Goal: Task Accomplishment & Management: Manage account settings

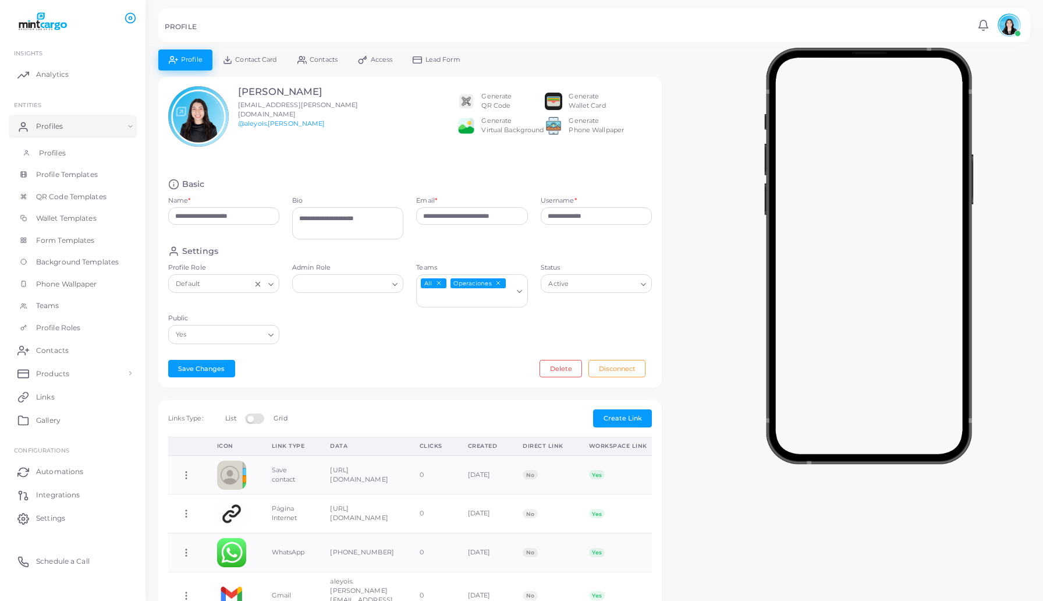
click at [70, 144] on link "Profiles" at bounding box center [73, 153] width 128 height 22
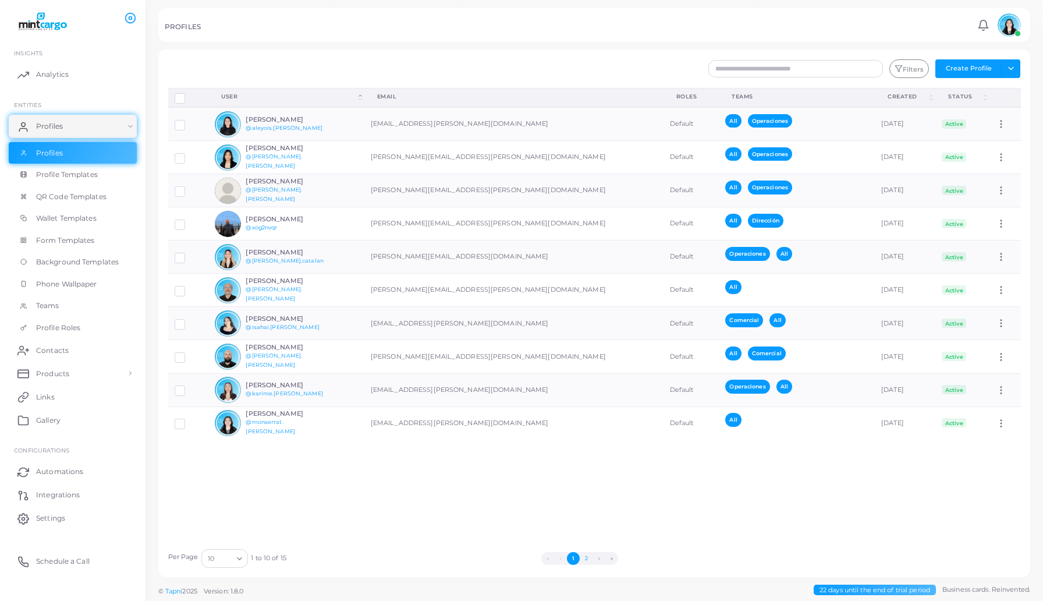
click at [589, 555] on button "2" at bounding box center [586, 558] width 13 height 13
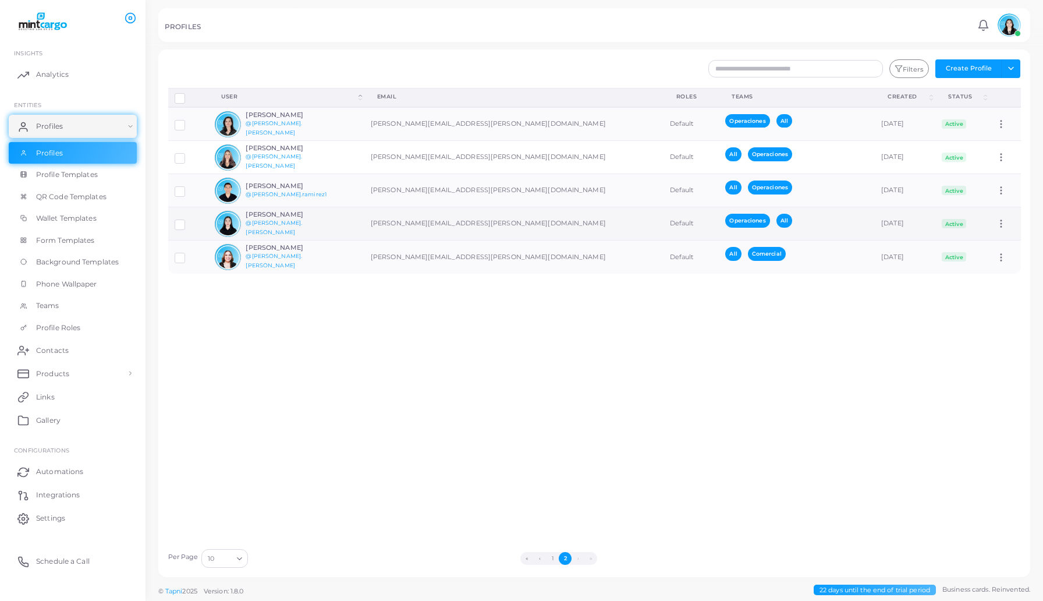
click at [774, 217] on td "Operaciones All" at bounding box center [797, 223] width 156 height 33
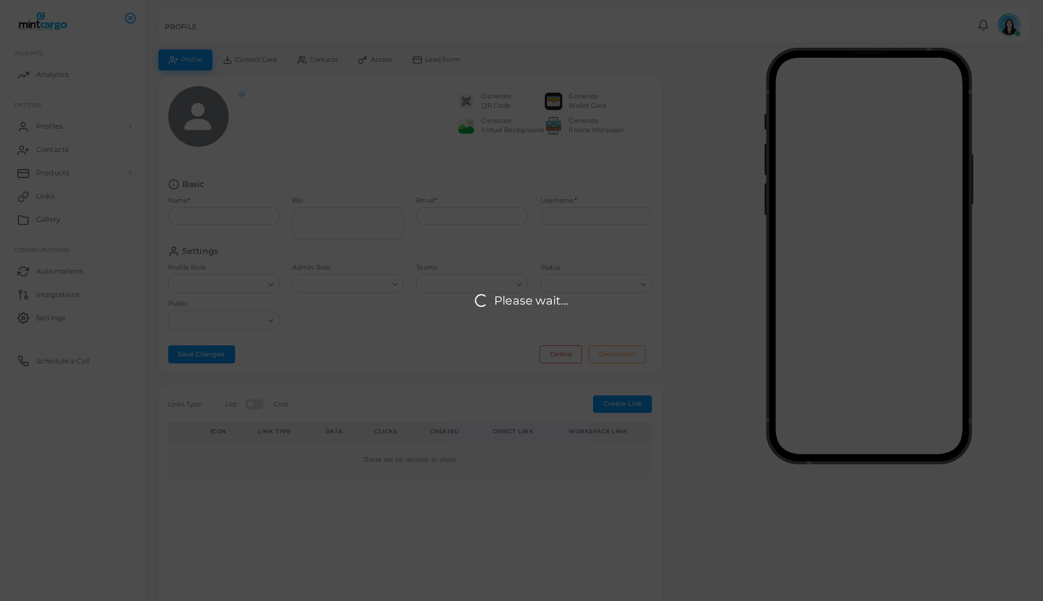
type input "**********"
type textarea "**********"
type input "**********"
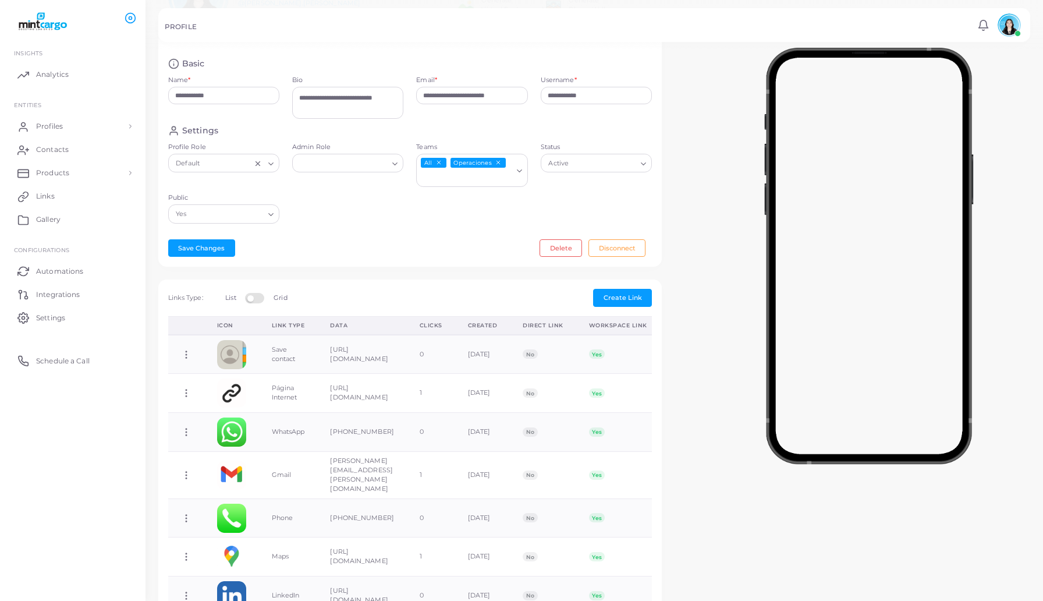
scroll to position [125, 0]
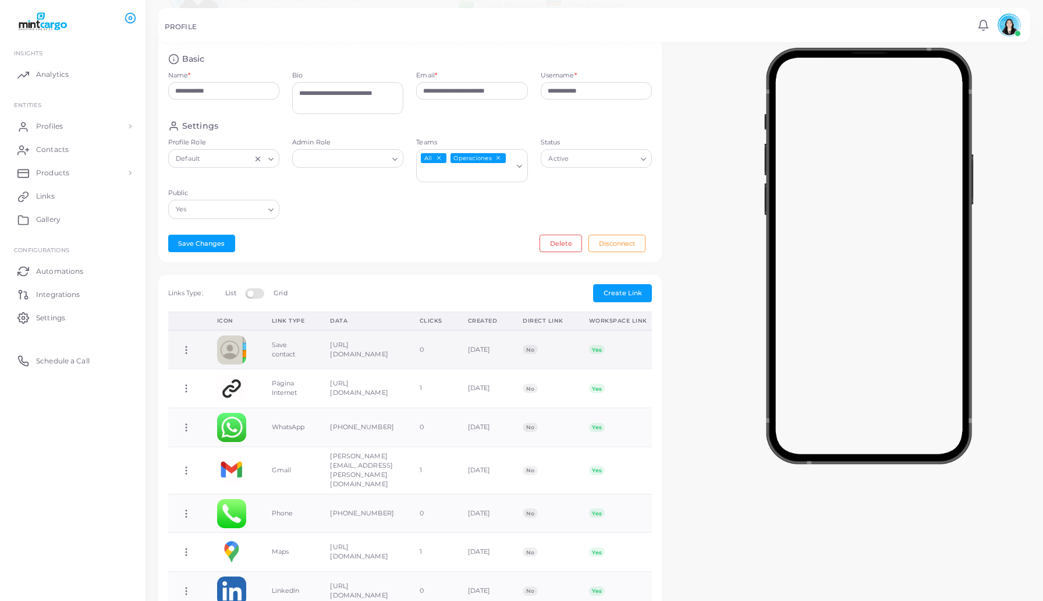
click at [377, 352] on td "[URL][DOMAIN_NAME]" at bounding box center [362, 349] width 90 height 39
click at [335, 345] on td "[URL][DOMAIN_NAME]" at bounding box center [362, 349] width 90 height 39
click at [297, 351] on td "Save contact" at bounding box center [288, 349] width 59 height 39
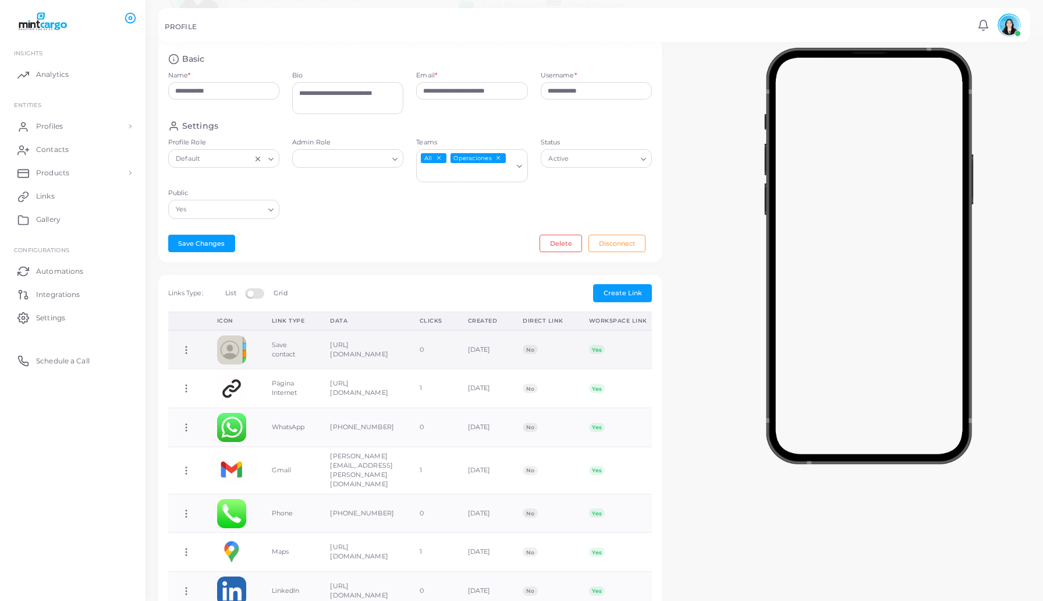
click at [537, 346] on span "No" at bounding box center [530, 349] width 15 height 9
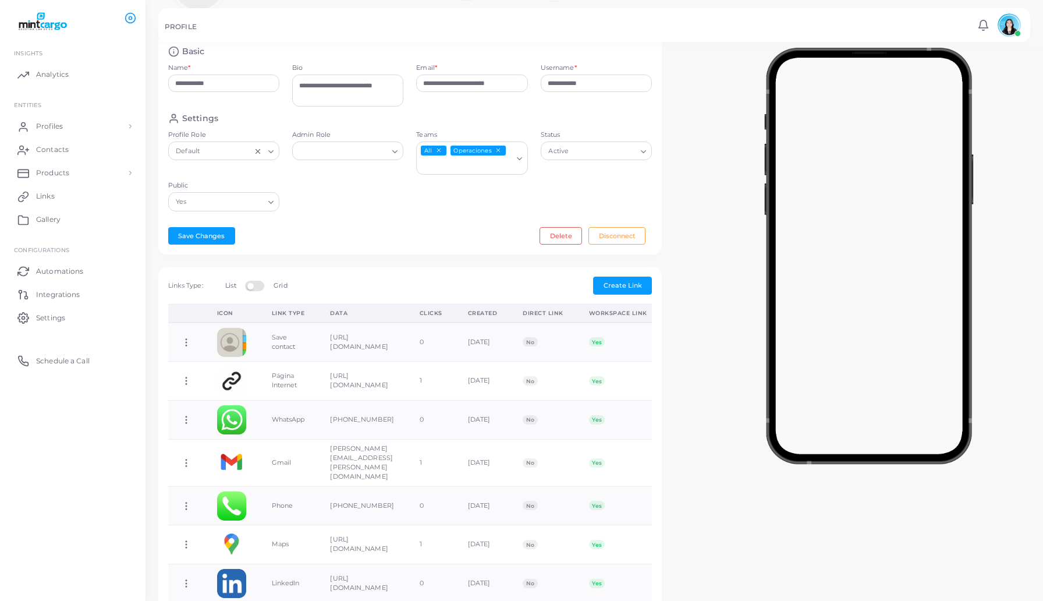
scroll to position [110, 0]
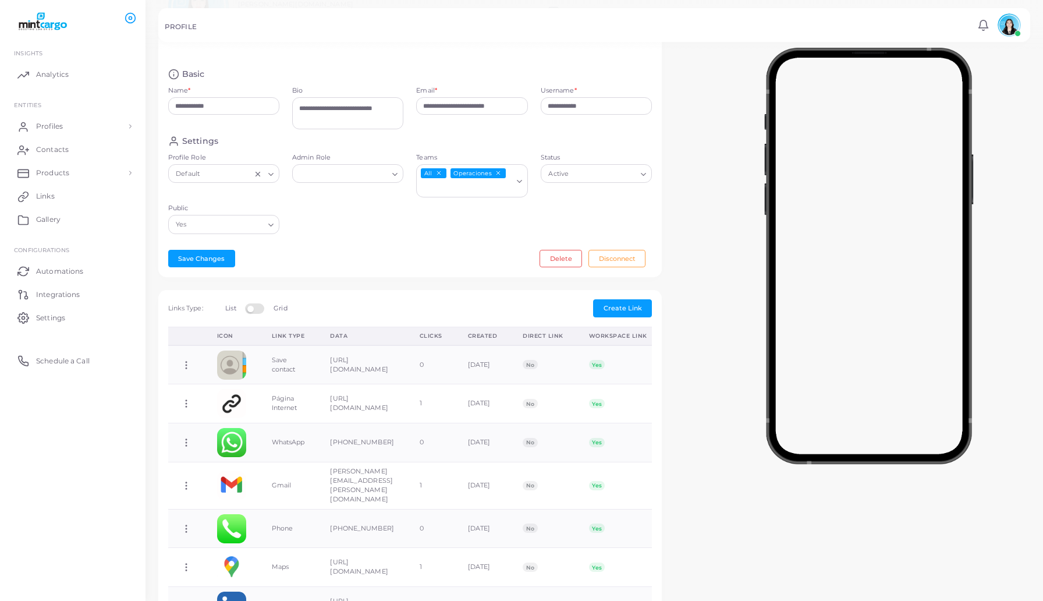
click at [391, 176] on icon "Search for option" at bounding box center [395, 174] width 9 height 9
click at [391, 176] on div "Loading..." at bounding box center [396, 172] width 14 height 15
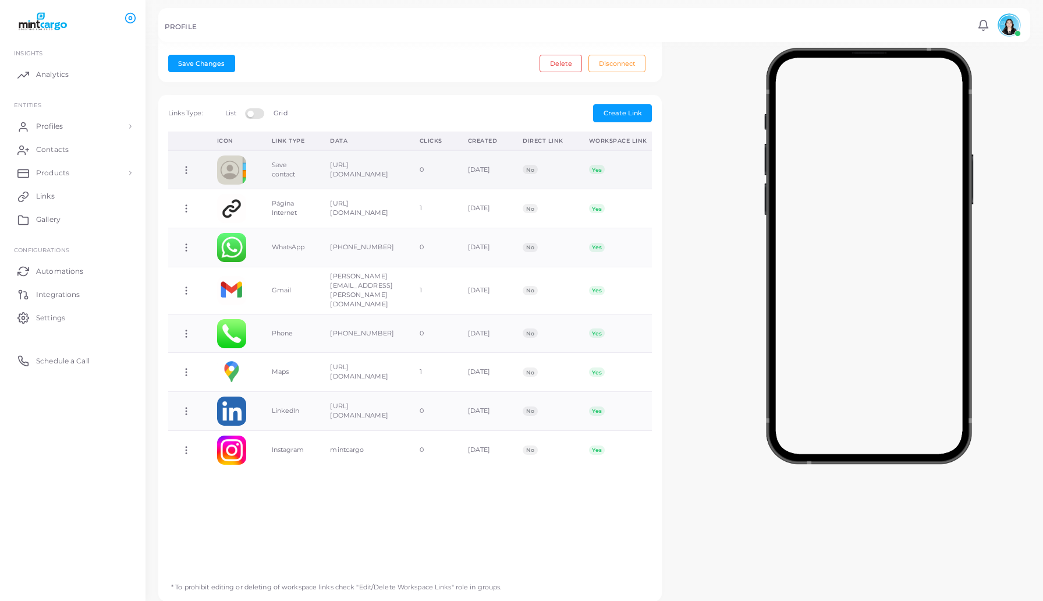
scroll to position [0, 96]
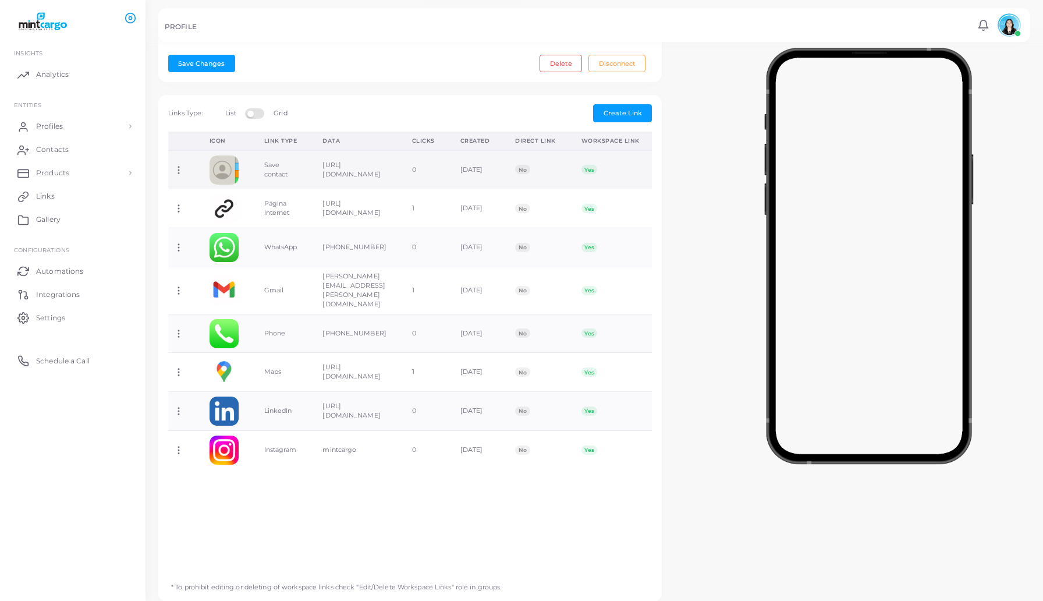
click at [544, 172] on td "No" at bounding box center [535, 169] width 66 height 39
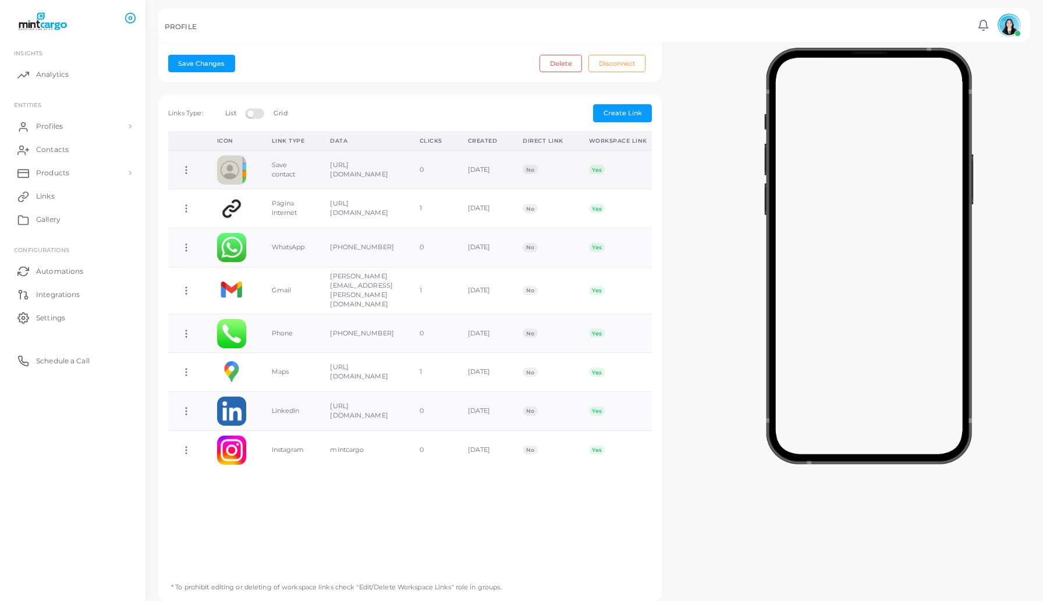
click at [188, 174] on icon at bounding box center [186, 170] width 10 height 10
click at [245, 203] on link "Edit Link" at bounding box center [235, 204] width 93 height 16
type input "**********"
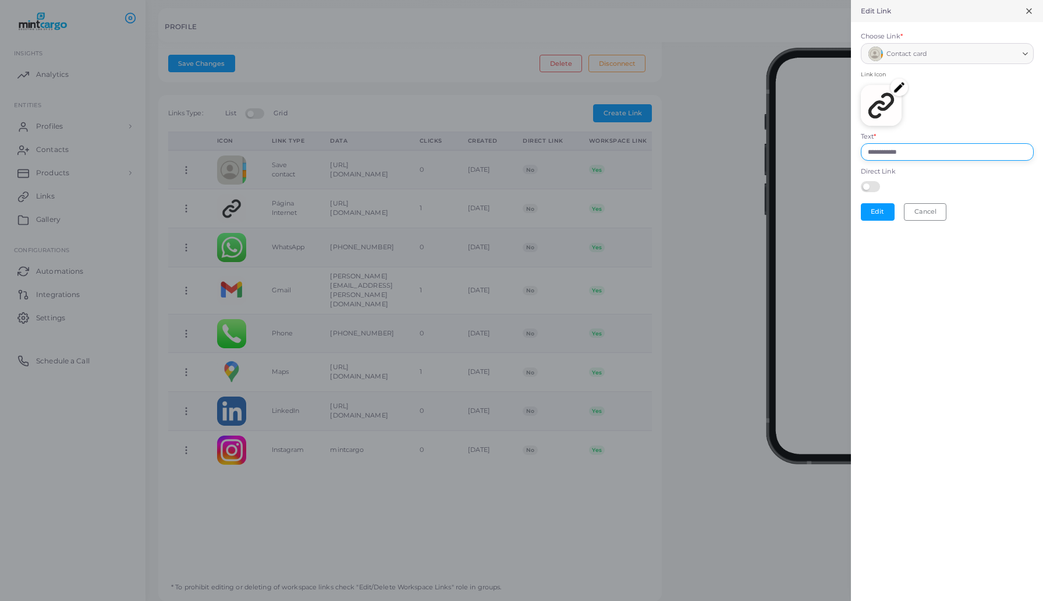
click at [895, 148] on input "**********" at bounding box center [947, 151] width 173 height 17
click at [968, 147] on input "**********" at bounding box center [947, 151] width 173 height 17
click at [879, 189] on label at bounding box center [872, 185] width 23 height 9
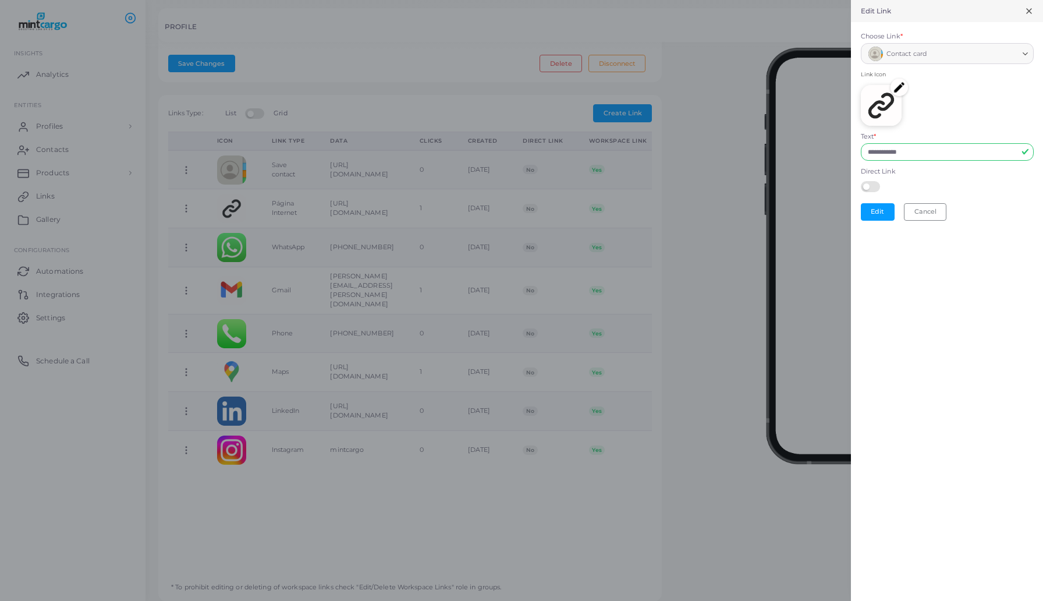
click at [898, 97] on img at bounding box center [881, 105] width 41 height 41
click at [927, 58] on span "Contact card" at bounding box center [907, 54] width 40 height 12
click at [866, 112] on img at bounding box center [881, 105] width 41 height 41
click at [901, 88] on img at bounding box center [899, 87] width 17 height 17
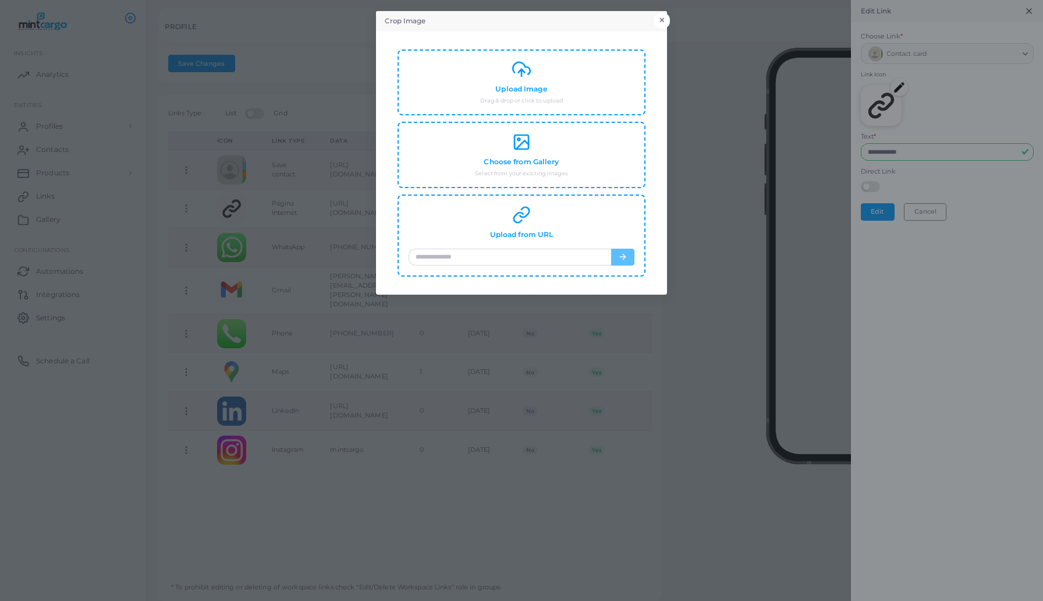
click at [665, 17] on button "×" at bounding box center [662, 20] width 16 height 15
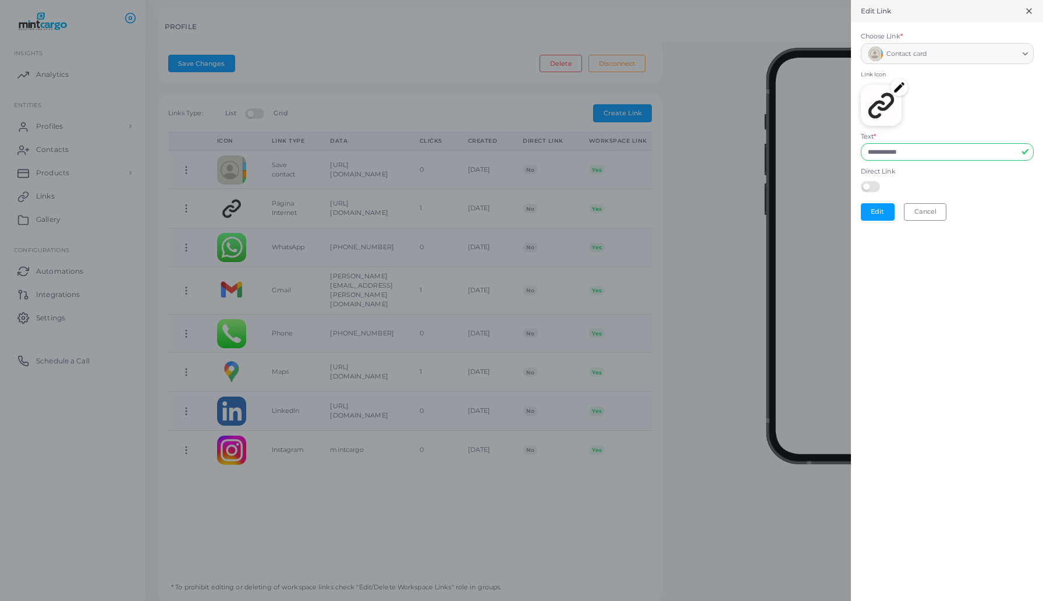
click at [873, 188] on label at bounding box center [872, 185] width 23 height 9
click at [883, 214] on button "Edit" at bounding box center [878, 211] width 34 height 17
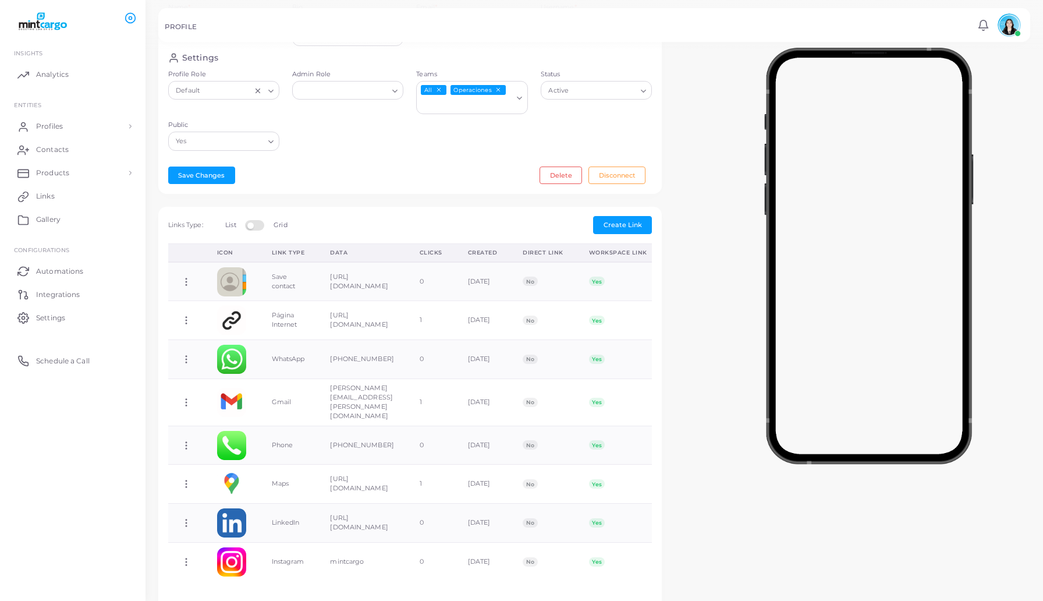
scroll to position [286, 0]
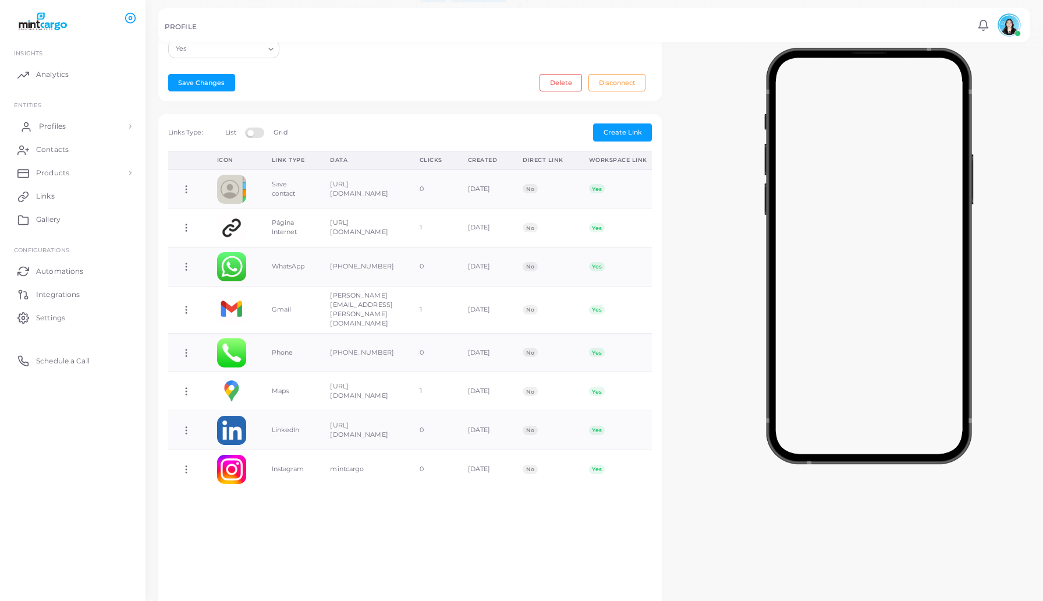
click at [49, 124] on span "Profiles" at bounding box center [52, 126] width 27 height 10
click at [80, 154] on link "Profiles" at bounding box center [73, 153] width 128 height 22
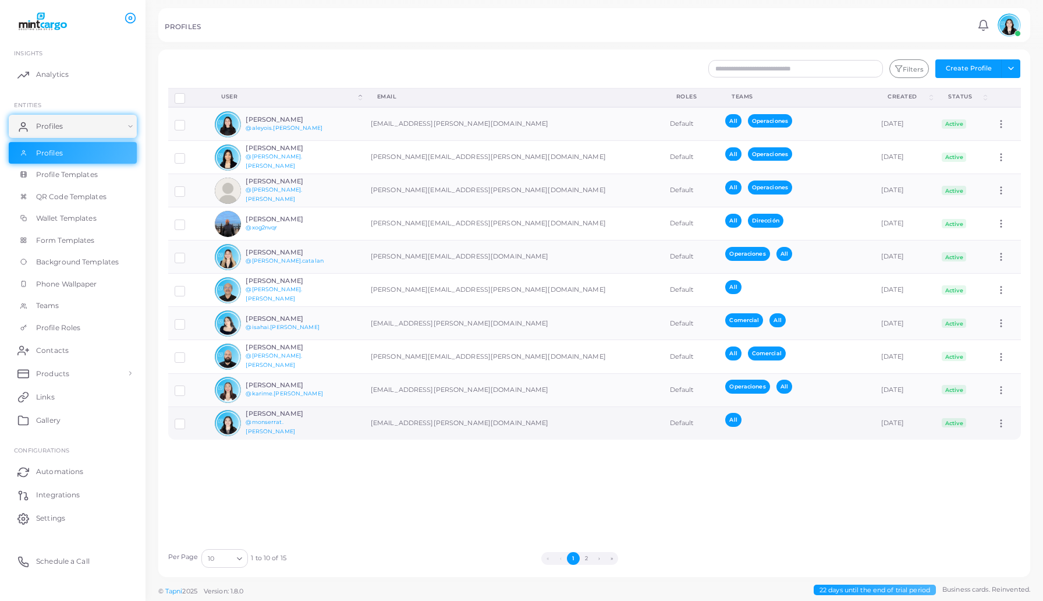
click at [266, 412] on div "[PERSON_NAME] @[PERSON_NAME].[PERSON_NAME]" at bounding box center [273, 423] width 116 height 26
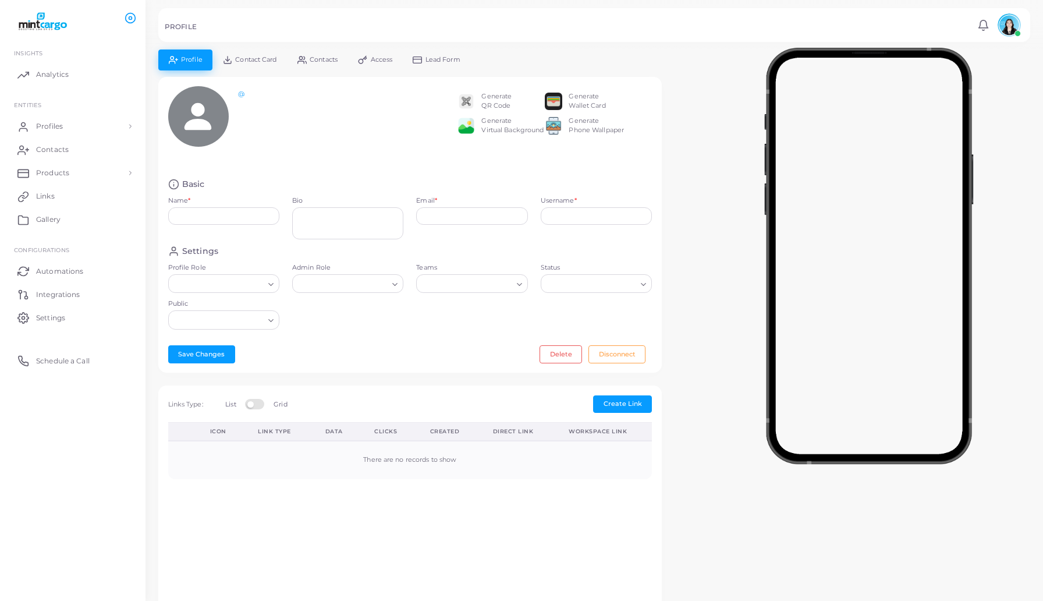
type input "**********"
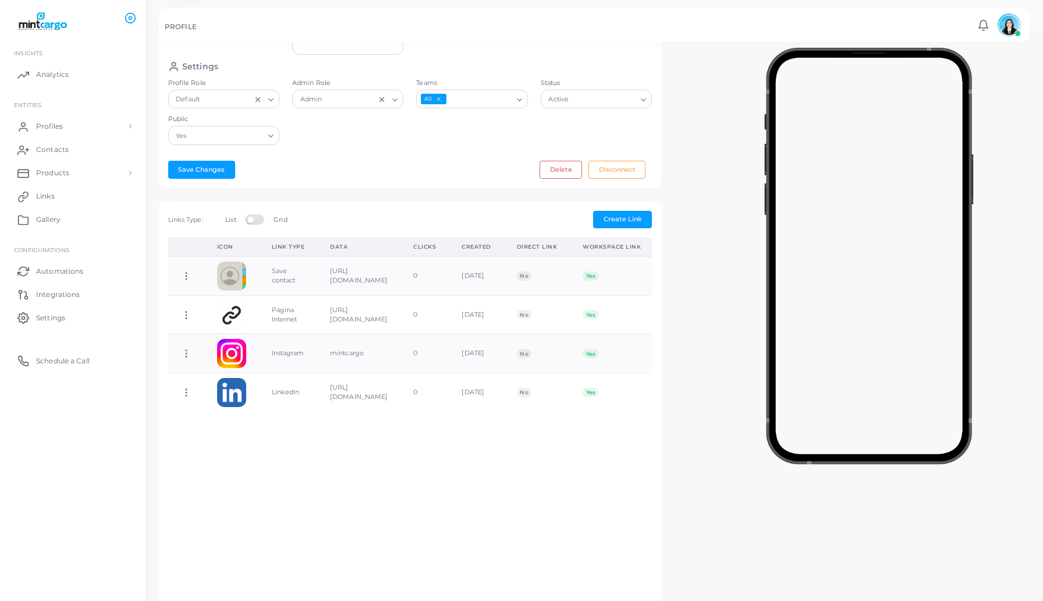
scroll to position [184, 0]
click at [652, 220] on div "Links Type: List Grid Create Link" at bounding box center [410, 219] width 497 height 17
click at [635, 218] on span "Create Link" at bounding box center [623, 219] width 38 height 8
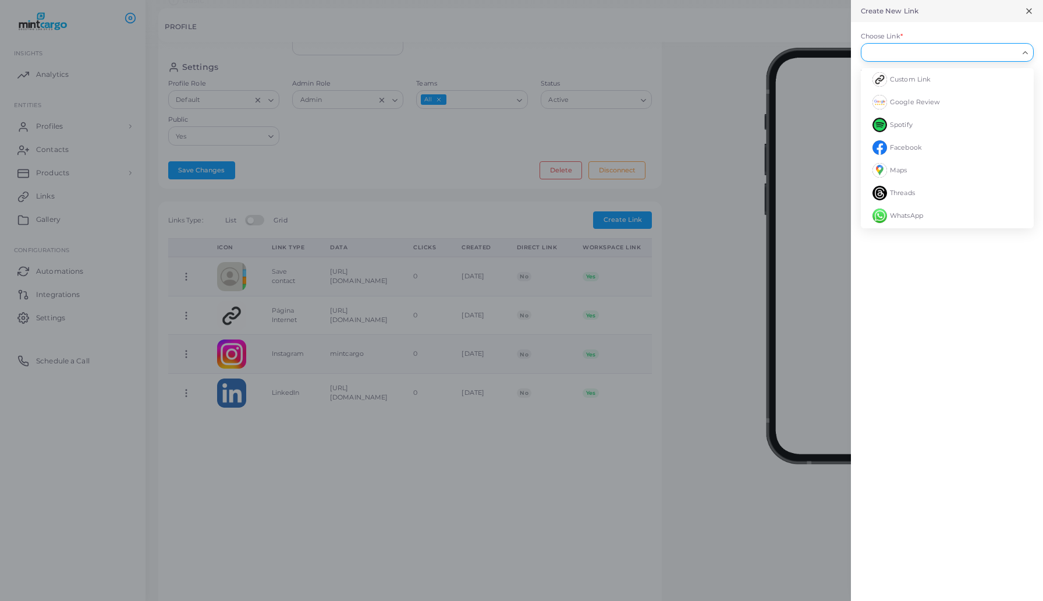
click at [961, 54] on input "Choose Link *" at bounding box center [942, 52] width 152 height 13
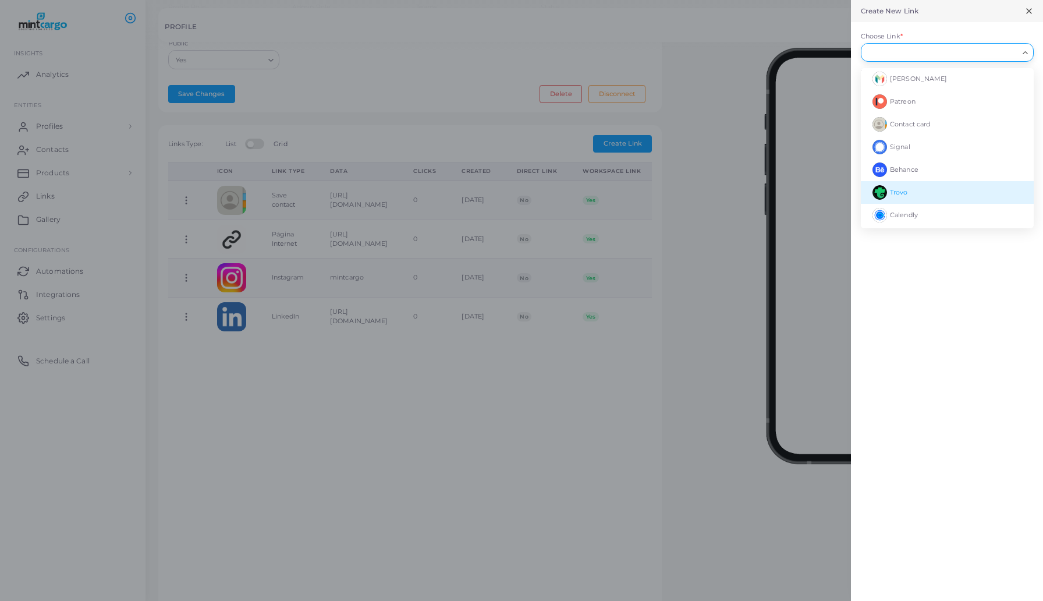
scroll to position [586, 0]
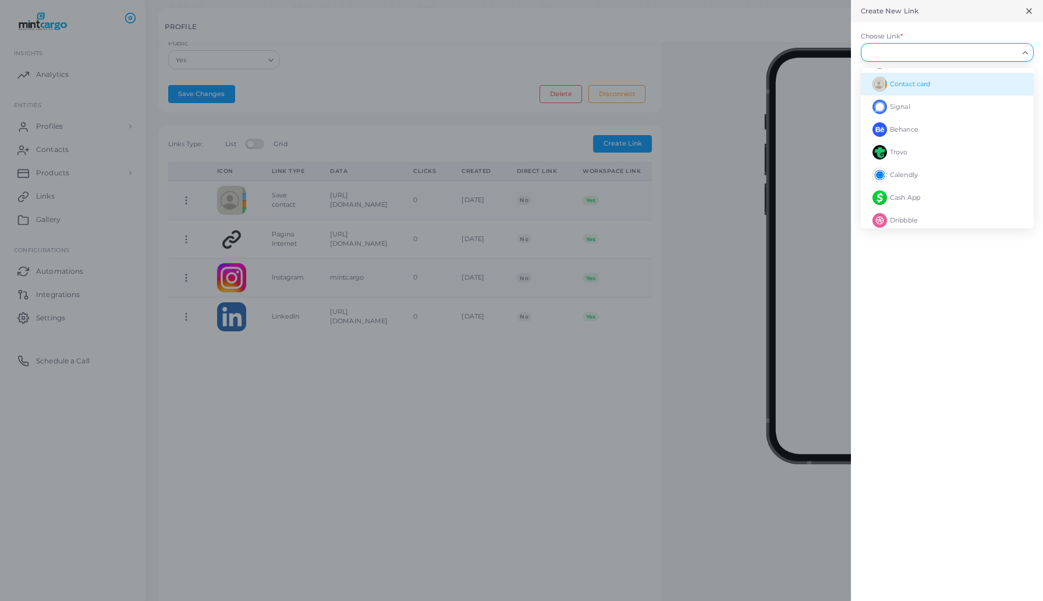
click at [934, 75] on li "Contact card" at bounding box center [947, 84] width 173 height 23
type input "**********"
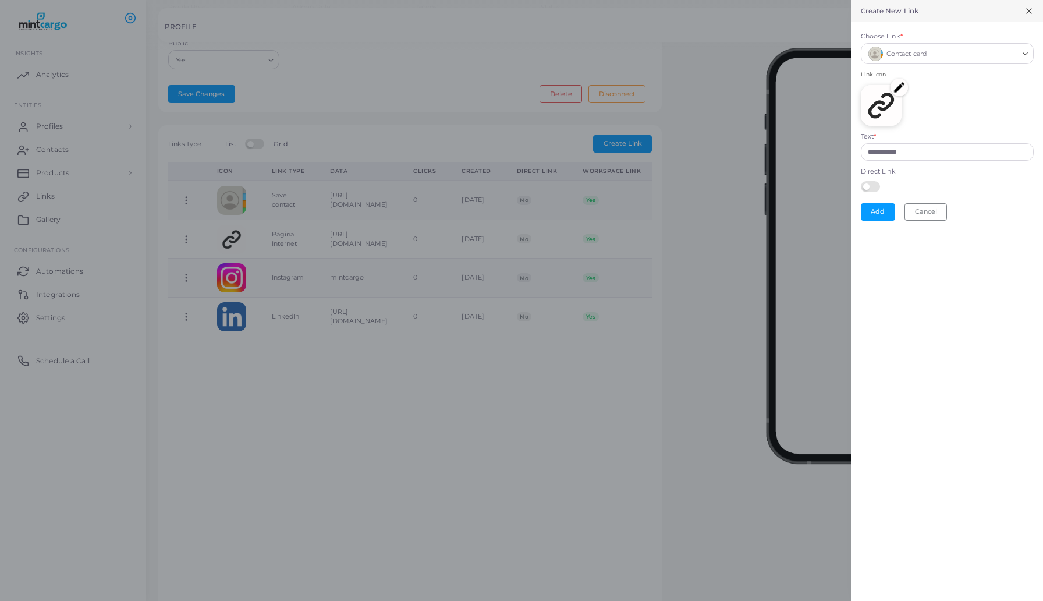
click at [882, 113] on img at bounding box center [881, 105] width 41 height 41
click at [879, 143] on input "**********" at bounding box center [947, 151] width 173 height 17
click at [871, 185] on label at bounding box center [872, 185] width 23 height 9
click at [877, 213] on button "Add" at bounding box center [878, 211] width 34 height 17
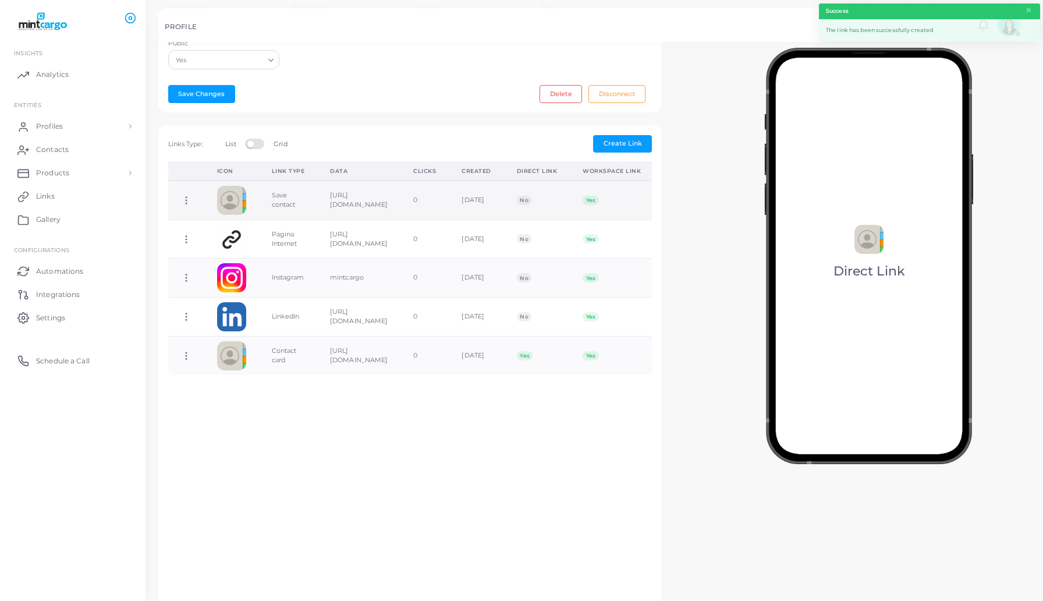
click at [401, 197] on td "[URL][DOMAIN_NAME]" at bounding box center [358, 199] width 83 height 39
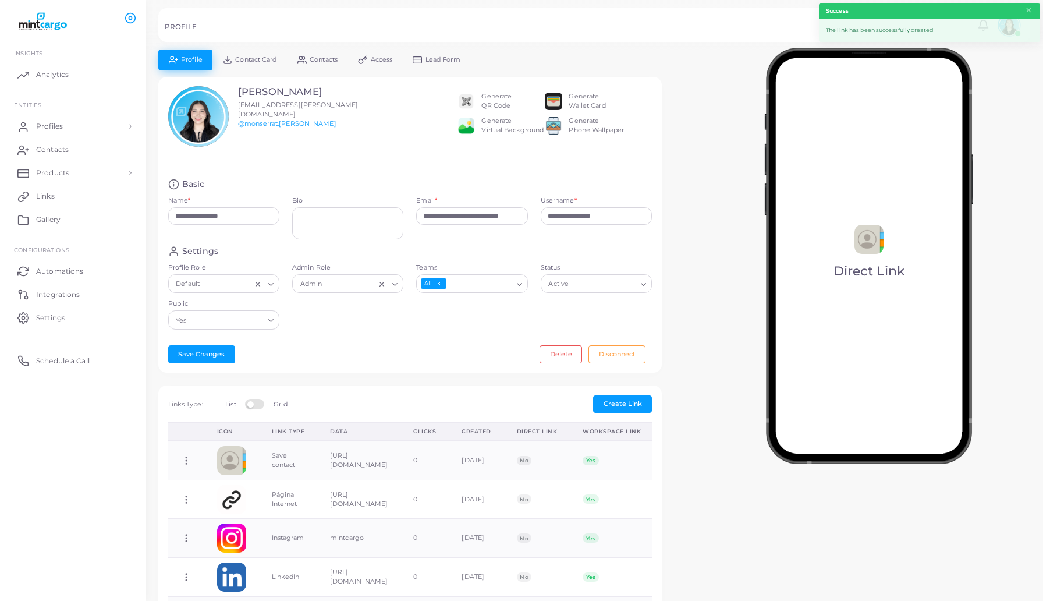
click at [853, 177] on img at bounding box center [868, 256] width 209 height 416
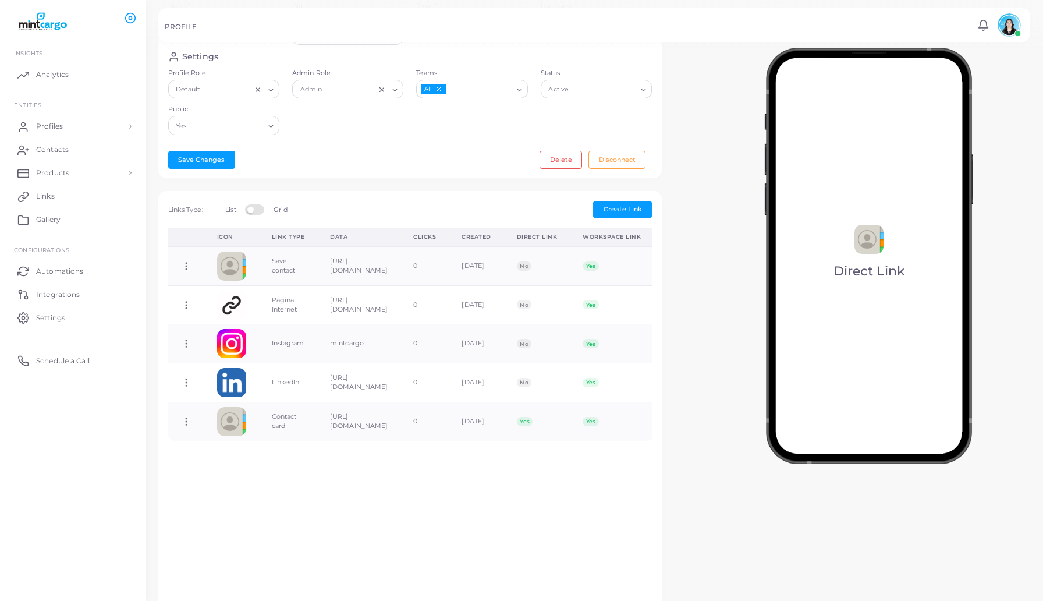
scroll to position [197, 0]
click at [267, 251] on td "Save contact" at bounding box center [288, 263] width 59 height 39
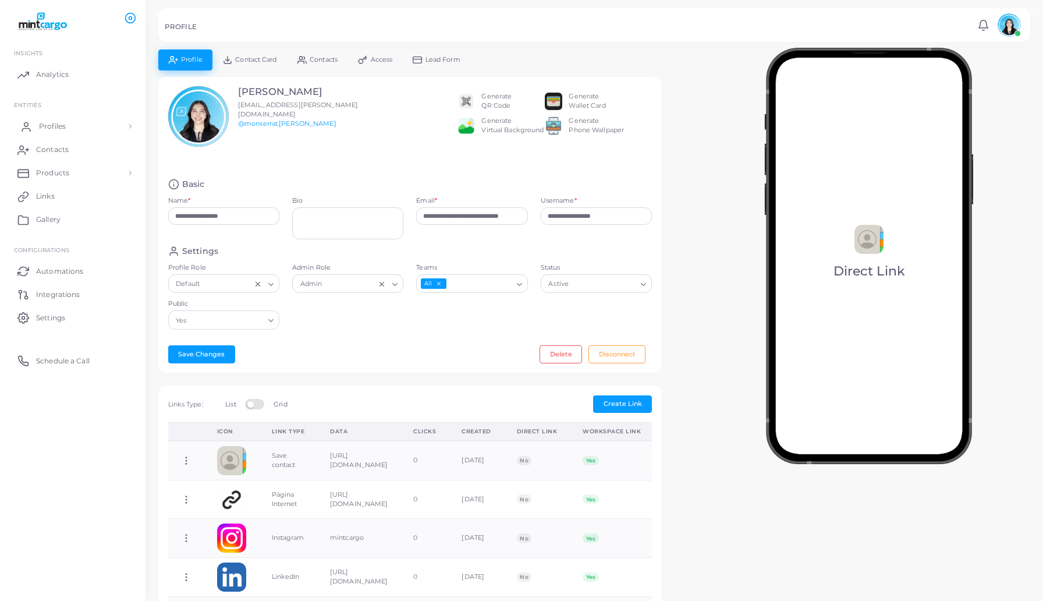
click at [53, 119] on link "Profiles" at bounding box center [73, 126] width 128 height 23
click at [91, 155] on link "Profiles" at bounding box center [73, 153] width 128 height 22
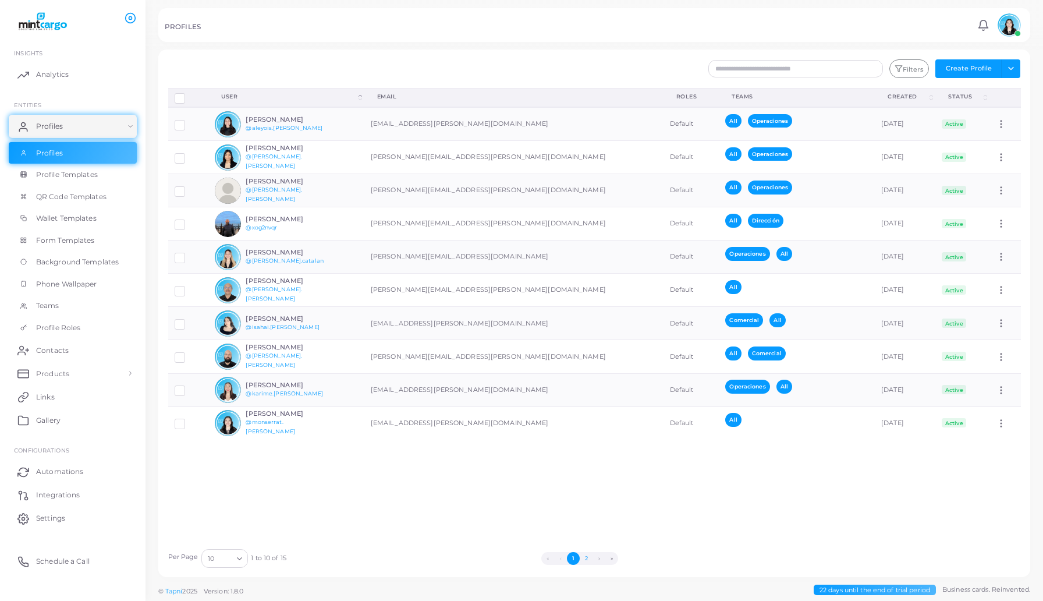
click at [583, 554] on button "2" at bounding box center [586, 558] width 13 height 13
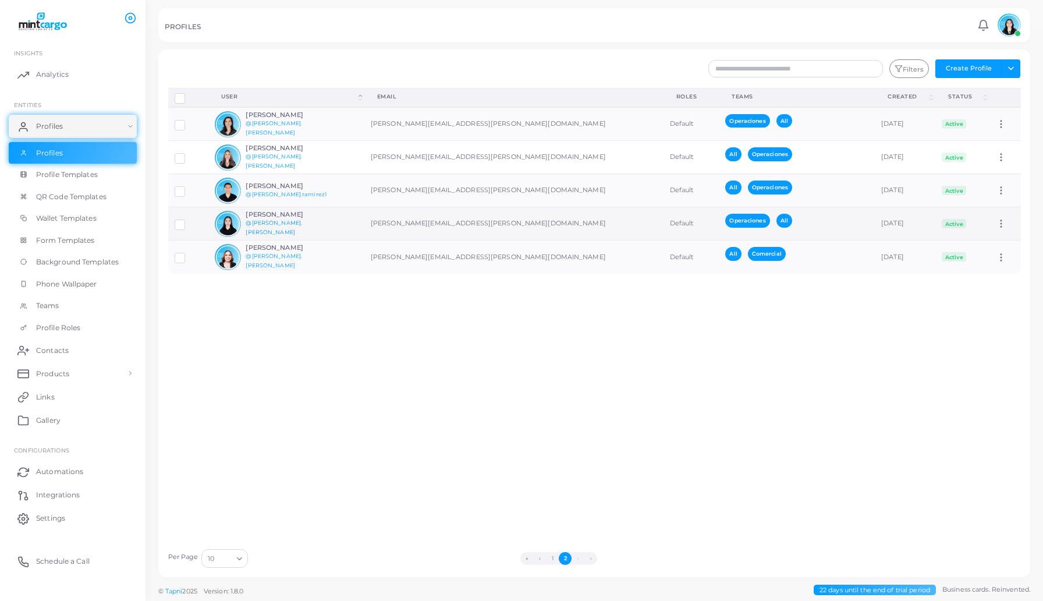
click at [271, 226] on link "@[PERSON_NAME].[PERSON_NAME]" at bounding box center [274, 228] width 56 height 16
click at [278, 218] on h6 "[PERSON_NAME]" at bounding box center [289, 215] width 86 height 8
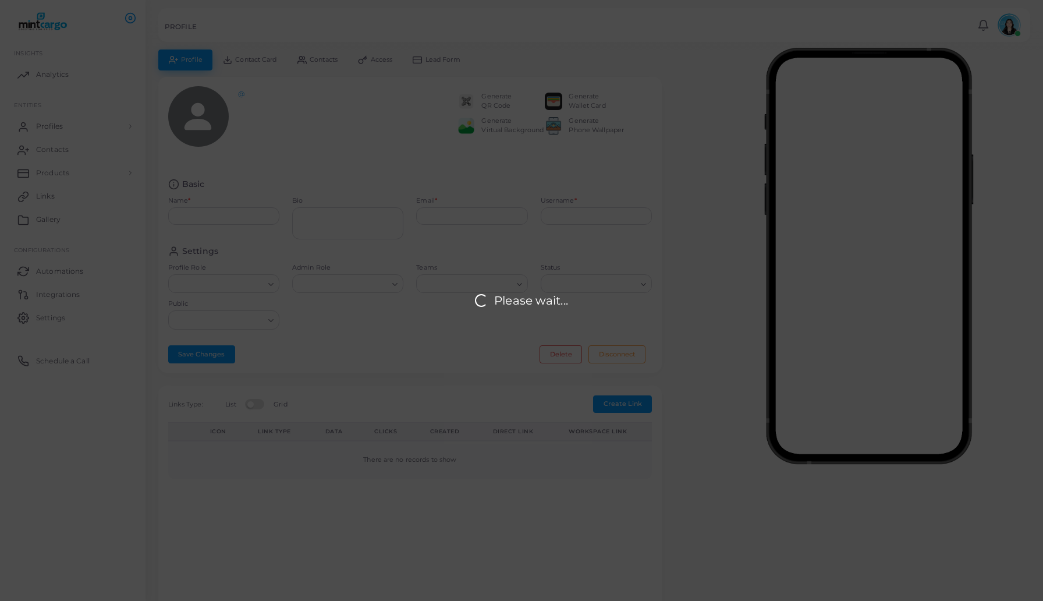
type input "**********"
type textarea "**********"
type input "**********"
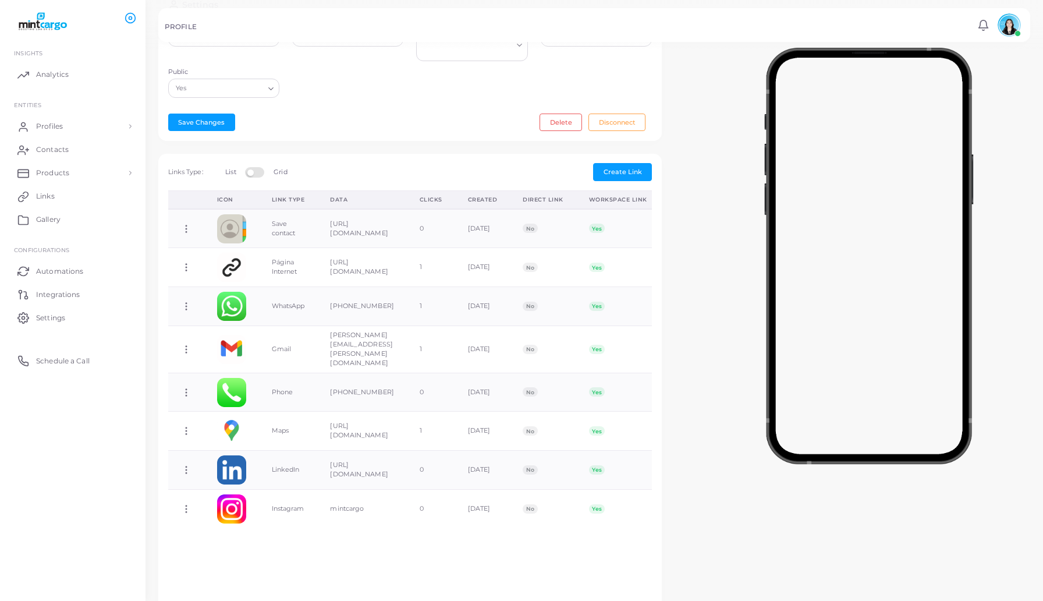
scroll to position [269, 0]
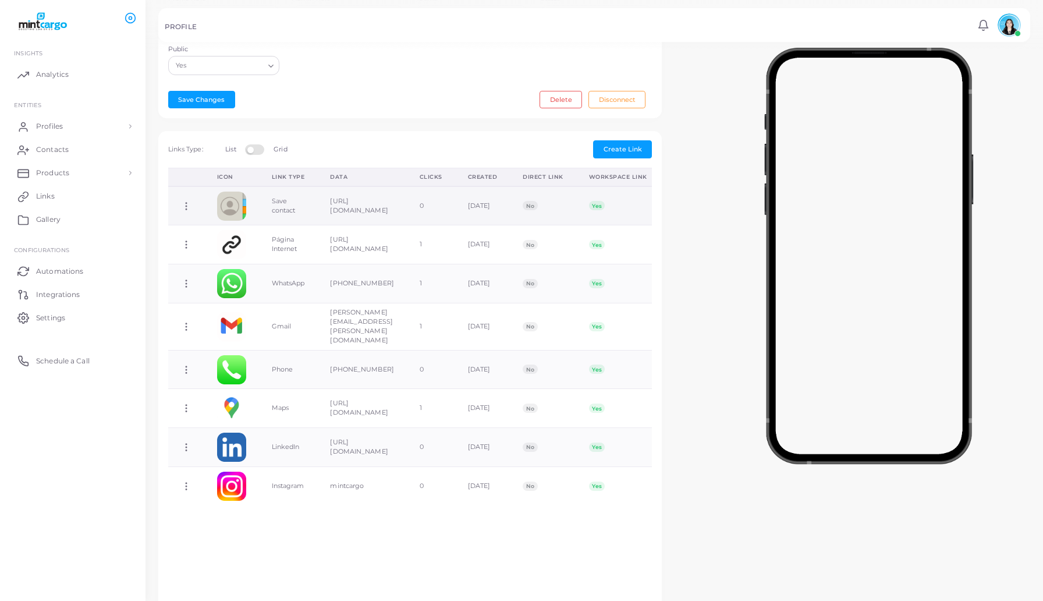
click at [186, 204] on icon at bounding box center [186, 206] width 10 height 10
click at [243, 267] on span "Toggle Direct Link" at bounding box center [239, 265] width 59 height 9
click at [187, 201] on icon at bounding box center [186, 206] width 10 height 10
click at [229, 261] on span "Toggle Direct Link" at bounding box center [240, 262] width 59 height 9
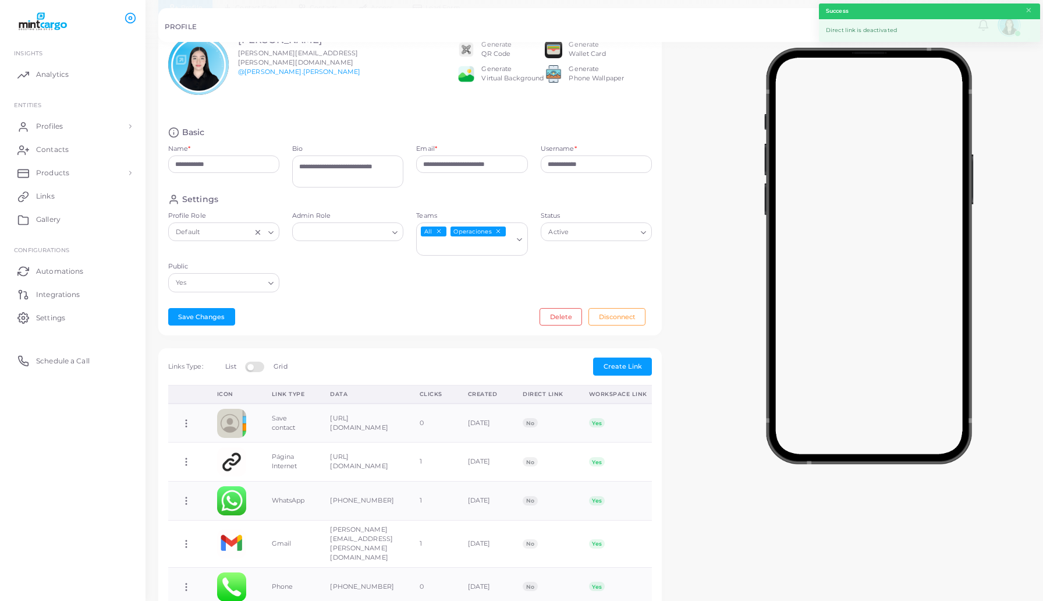
scroll to position [0, 0]
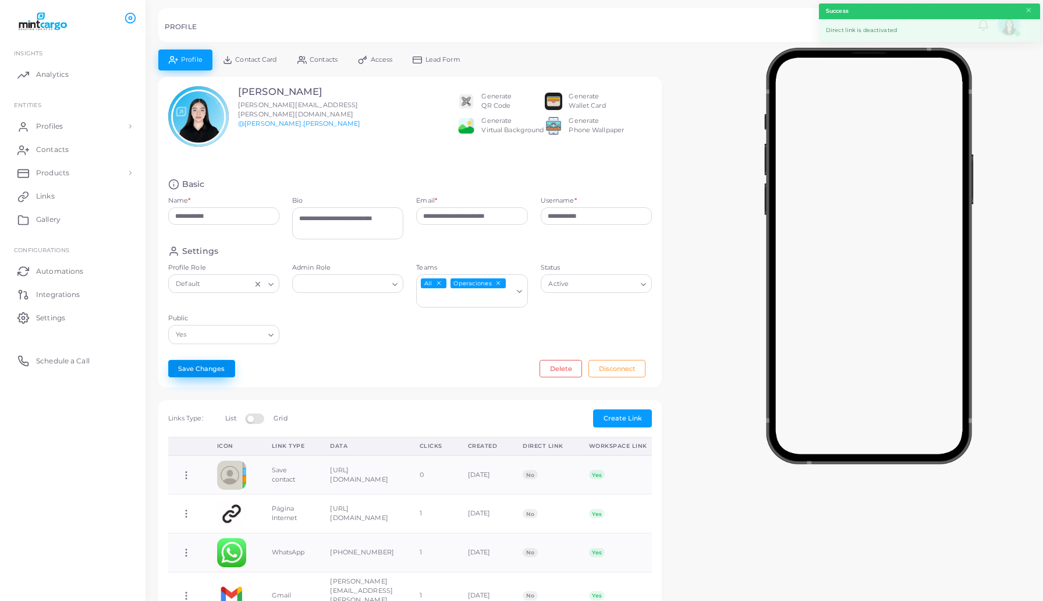
click at [194, 364] on button "Save Changes" at bounding box center [201, 368] width 67 height 17
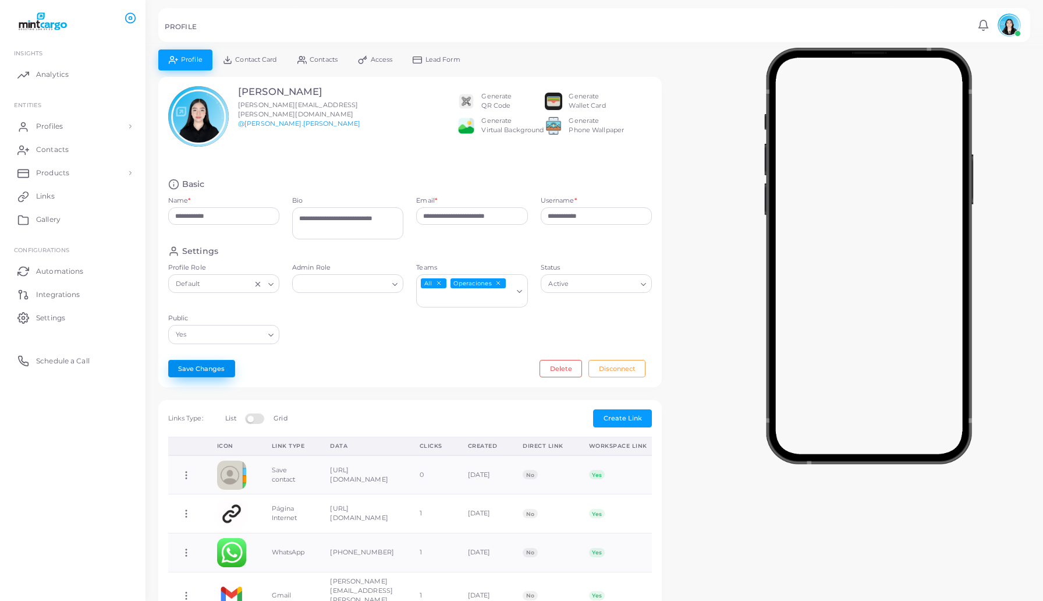
click at [194, 364] on button "Save Changes" at bounding box center [201, 368] width 67 height 17
click at [49, 115] on div "**********" at bounding box center [521, 300] width 1043 height 601
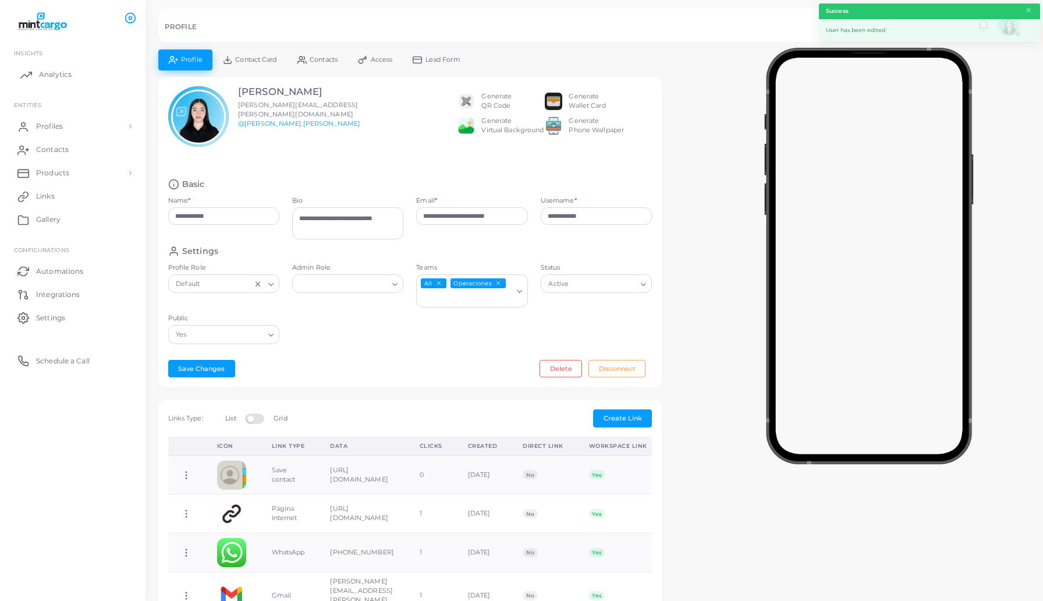
click at [27, 77] on icon at bounding box center [26, 75] width 12 height 12
